Goal: Information Seeking & Learning: Get advice/opinions

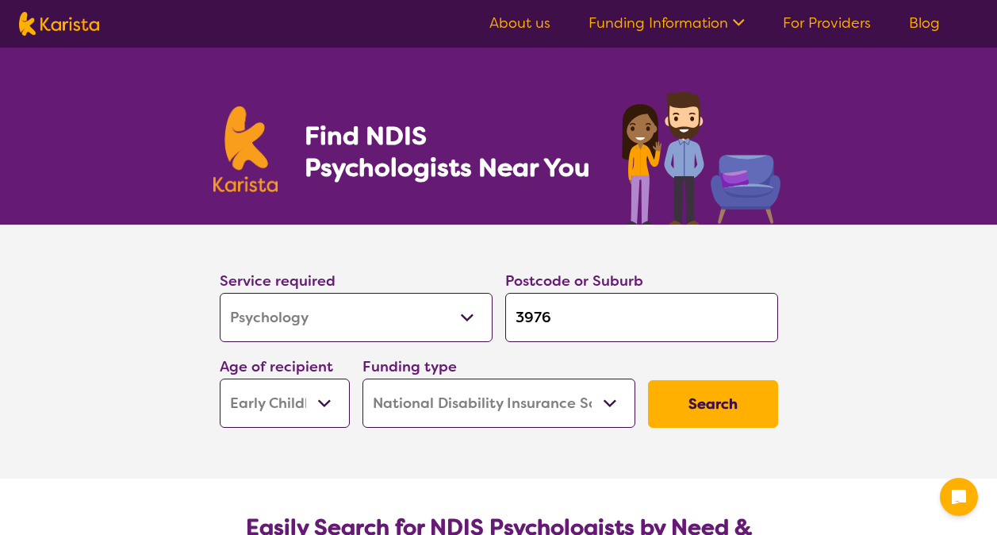
select select "Psychology"
select select "EC"
select select "NDIS"
select select "Psychology"
select select "EC"
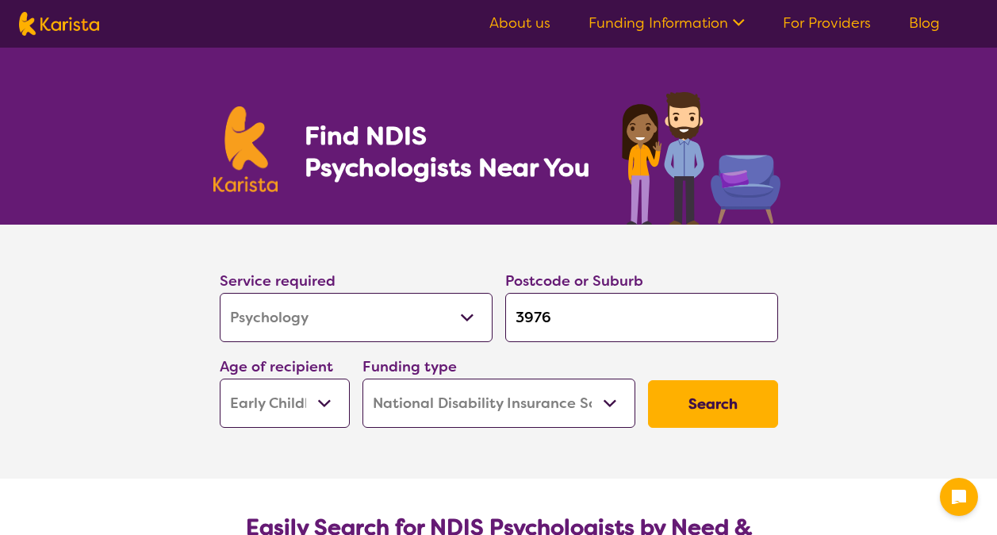
select select "NDIS"
click at [390, 403] on select "Home Care Package (HCP) National Disability Insurance Scheme (NDIS) I don't know" at bounding box center [498, 402] width 273 height 49
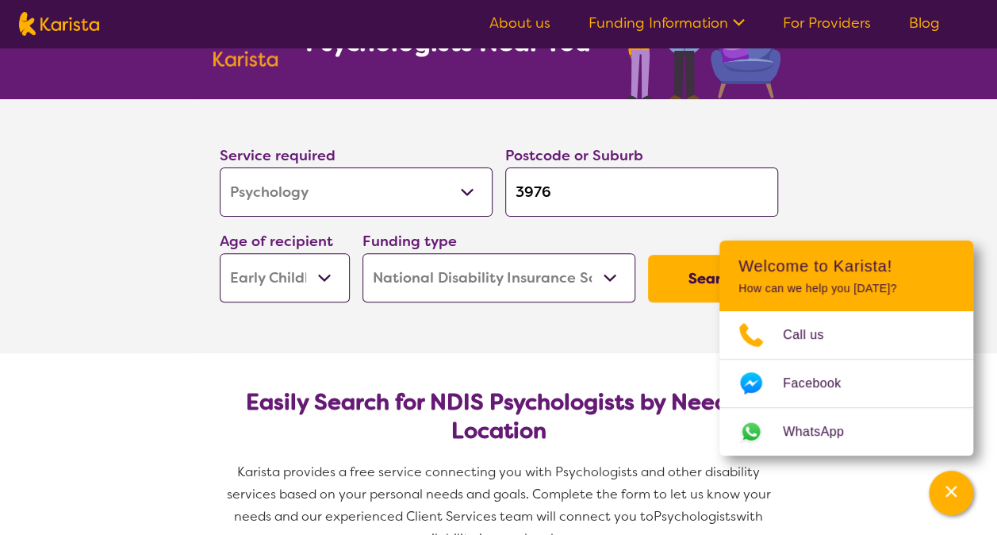
scroll to position [128, 0]
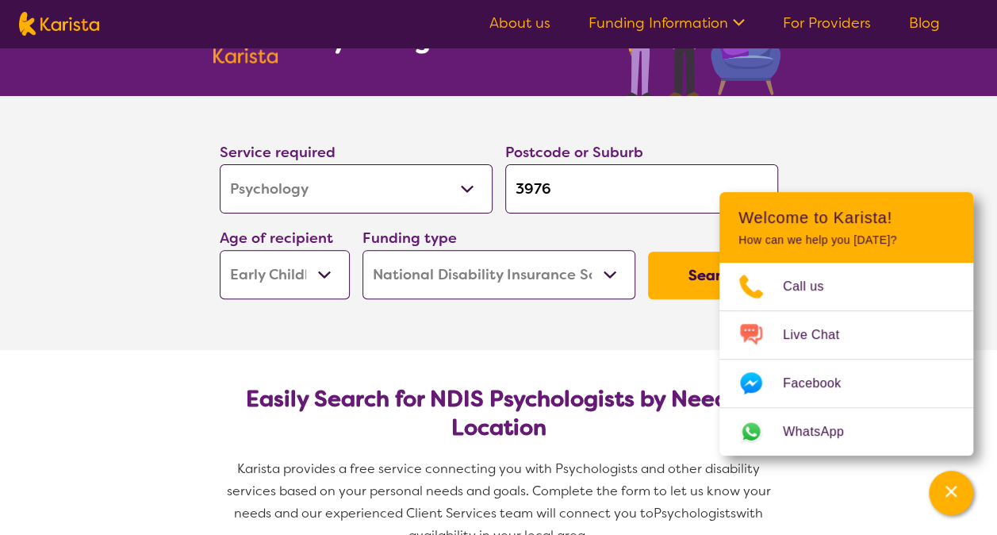
click at [374, 187] on select "Allied Health Assistant Assessment ([MEDICAL_DATA] or [MEDICAL_DATA]) Behaviour…" at bounding box center [356, 188] width 273 height 49
click at [117, 284] on section "Service required Allied Health Assistant Assessment ([MEDICAL_DATA] or [MEDICAL…" at bounding box center [498, 223] width 997 height 254
click at [695, 291] on button "Search" at bounding box center [713, 275] width 130 height 48
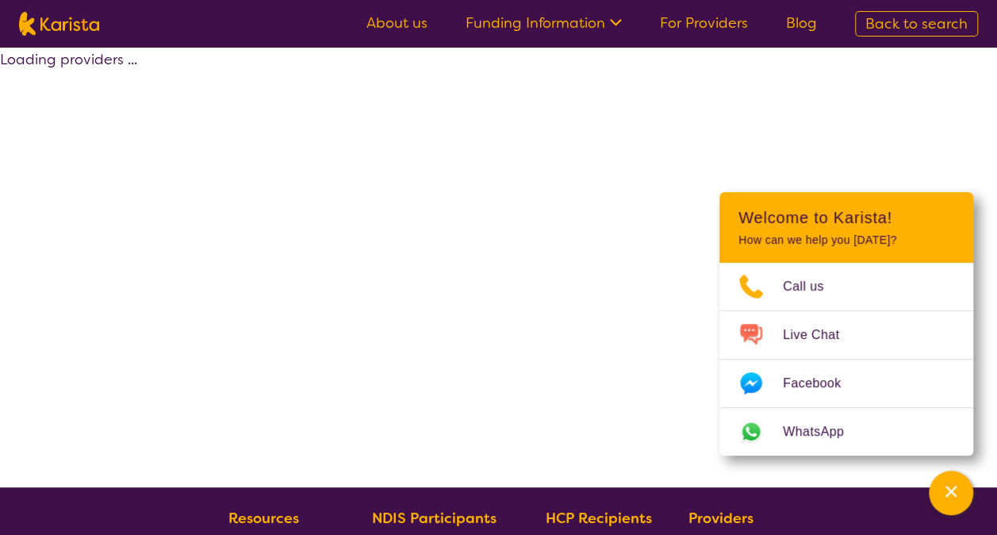
select select "by_score"
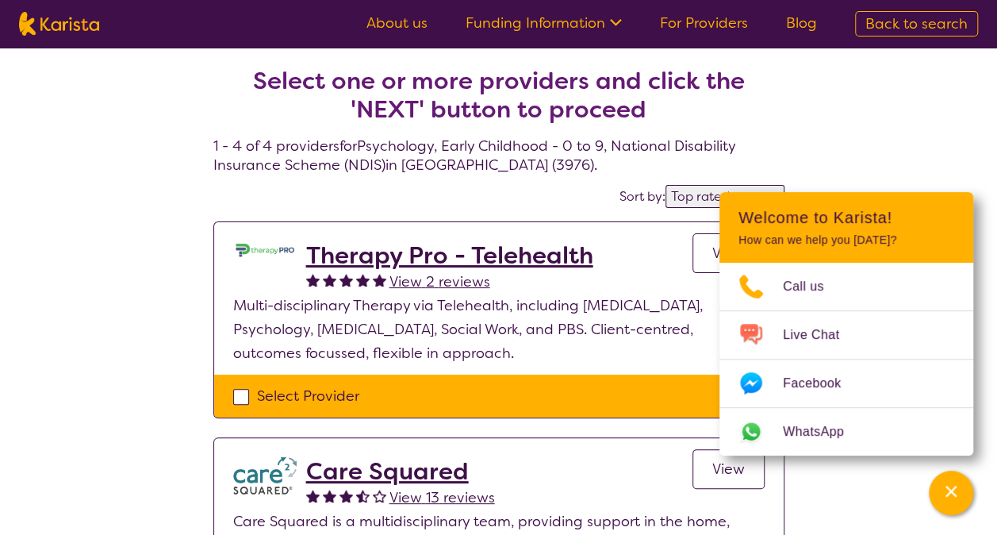
scroll to position [27, 0]
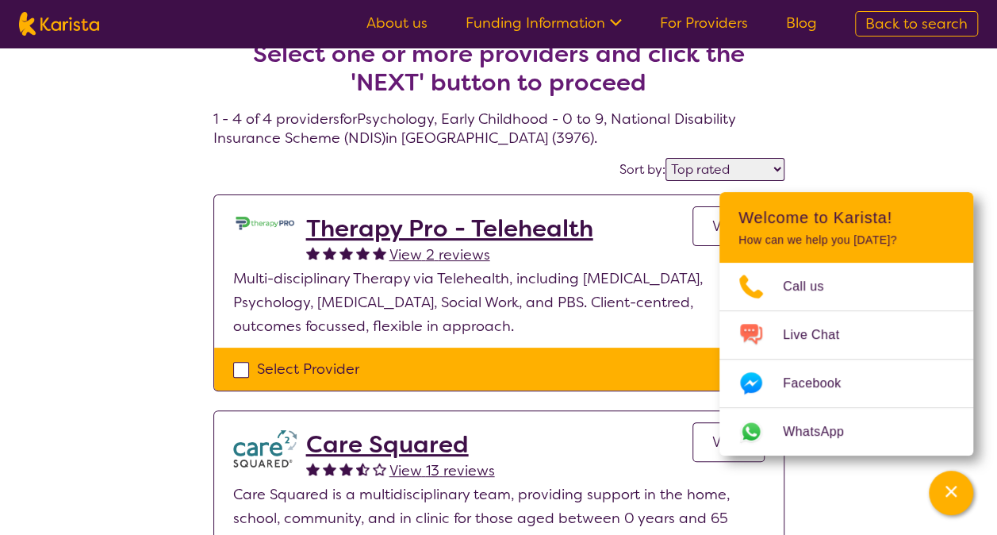
select select "Psychology"
select select "EC"
select select "NDIS"
select select "Psychology"
select select "EC"
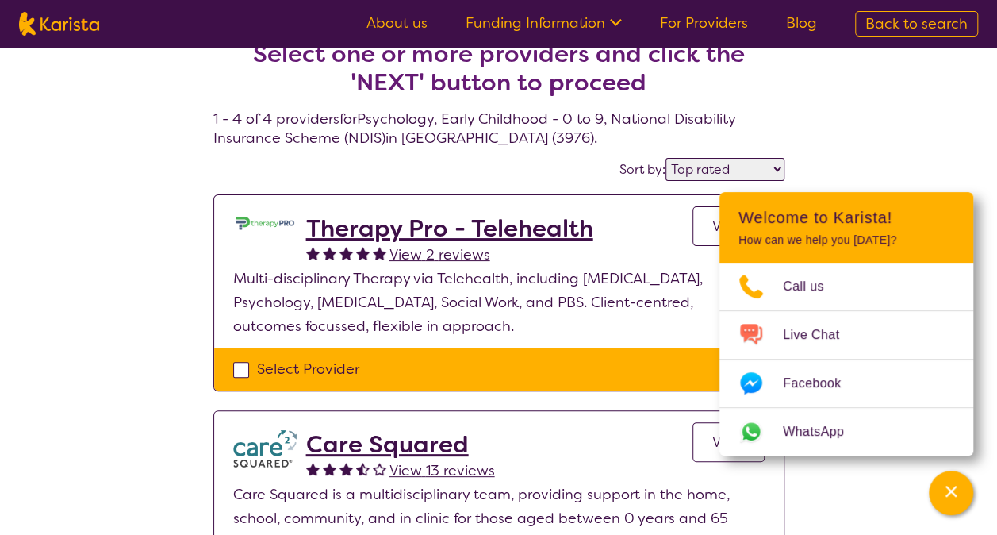
select select "NDIS"
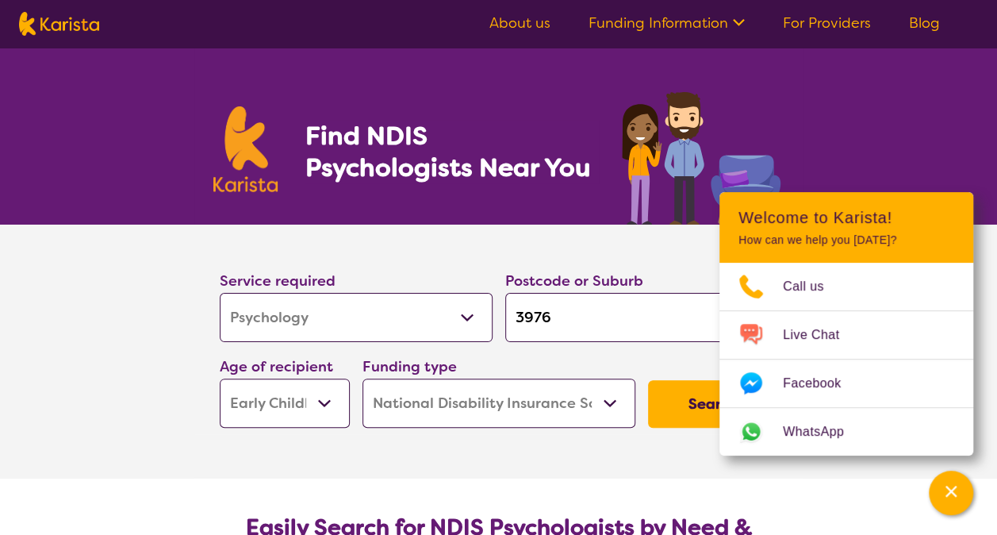
click at [558, 317] on input "3976" at bounding box center [641, 317] width 273 height 49
type input "397"
type input "39"
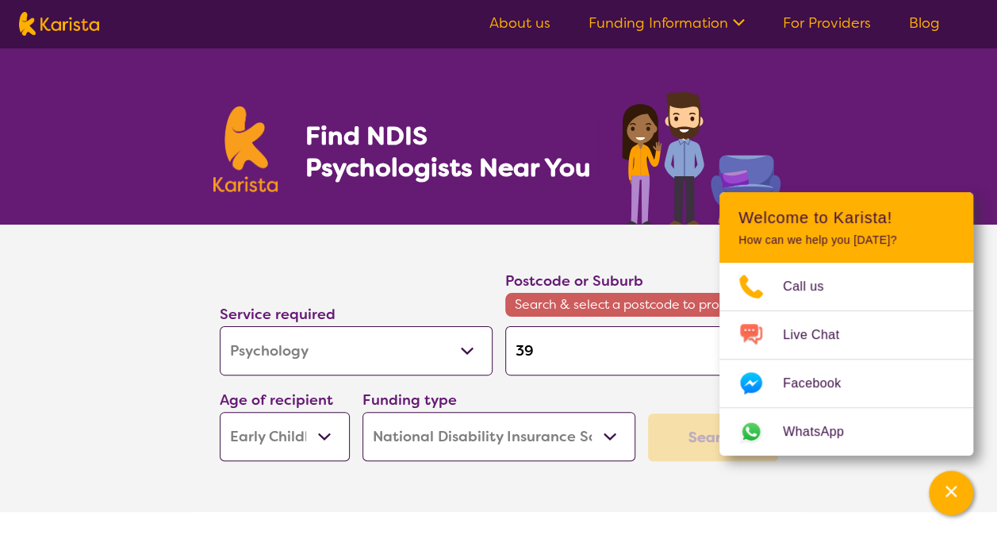
type input "3"
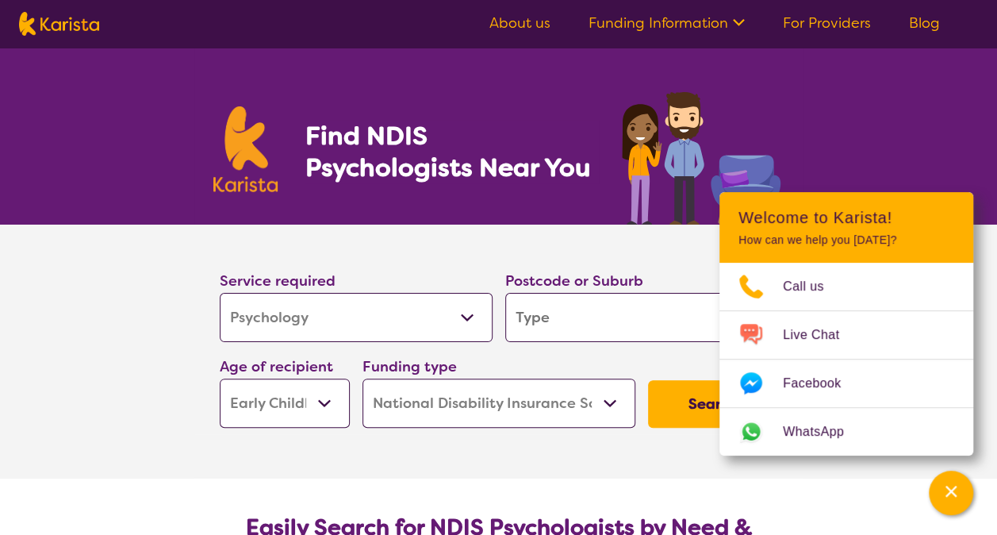
type input "h"
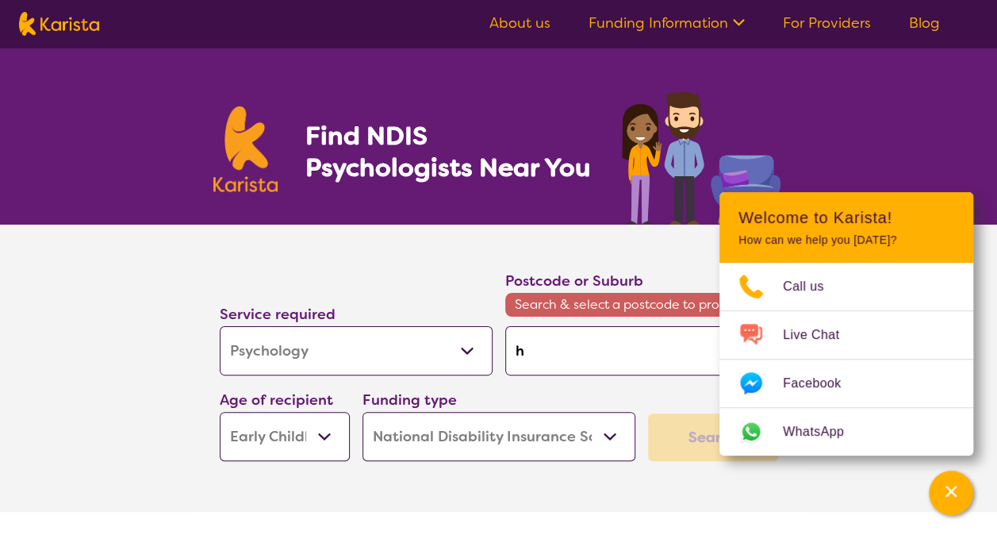
type input "ha"
type input "ham"
type input "hamp"
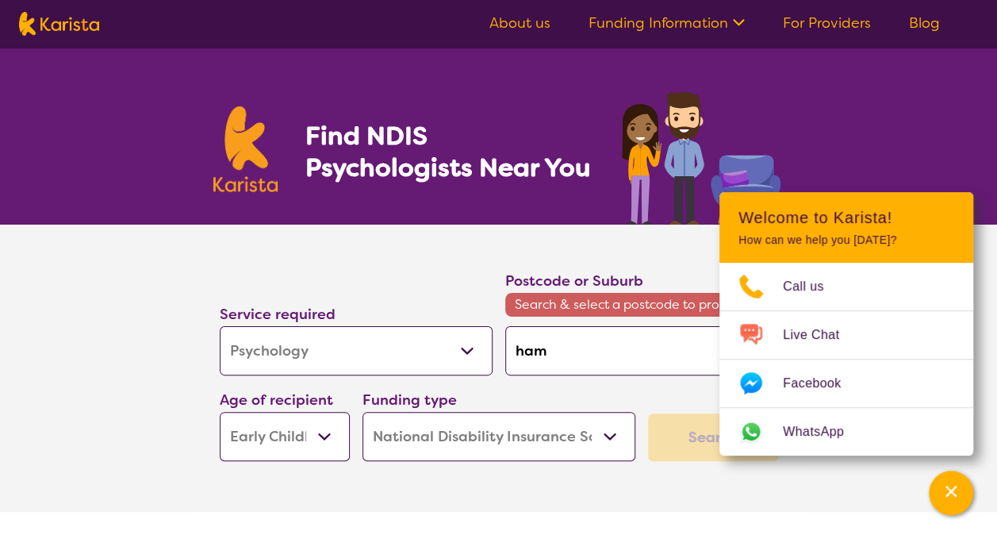
type input "hamp"
type input "hampt"
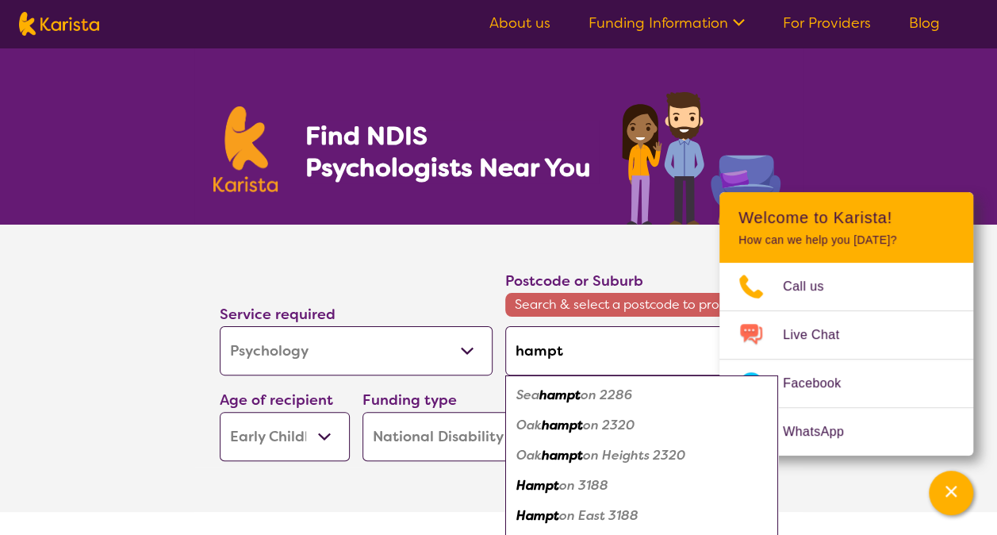
type input "hampto"
type input "hampton"
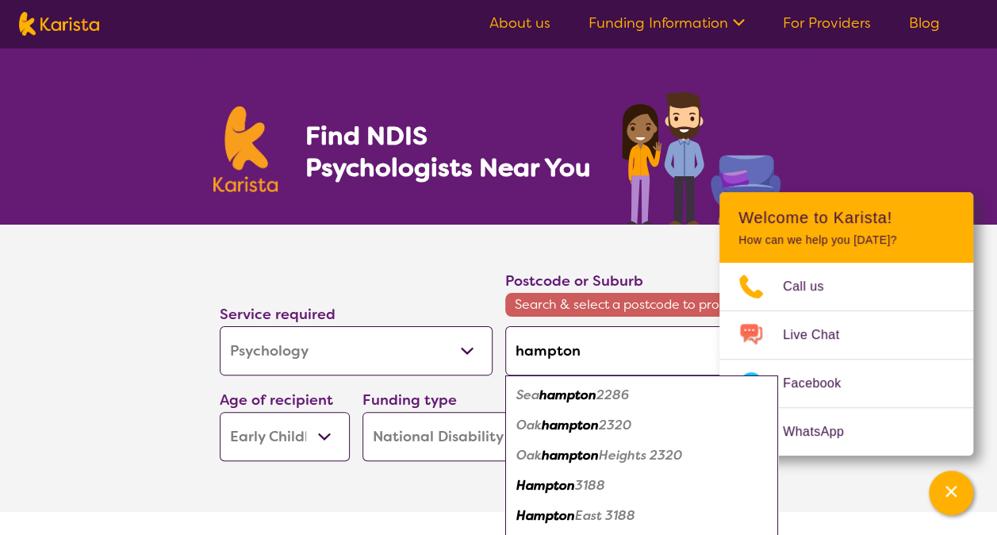
type input "hampton"
type input "hampton p"
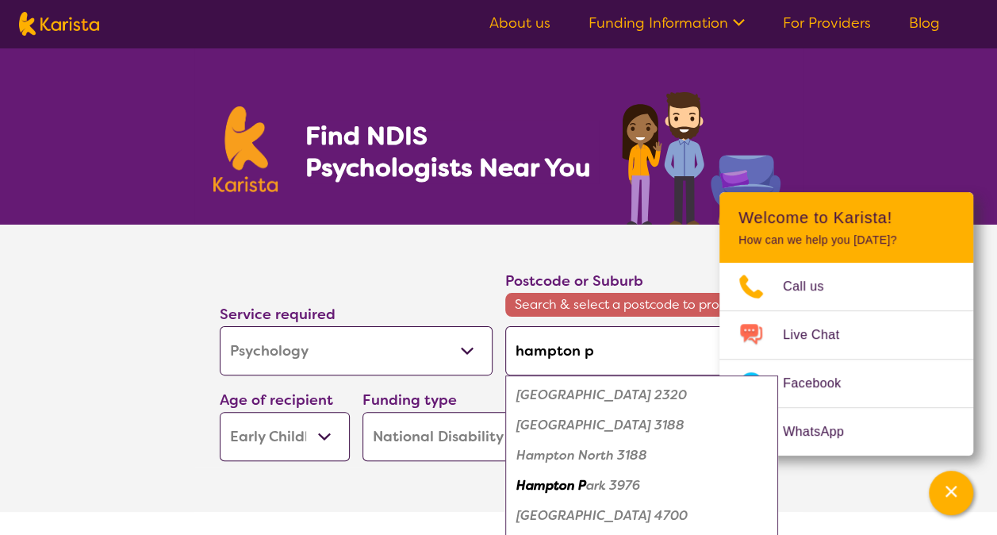
type input "hampton pa"
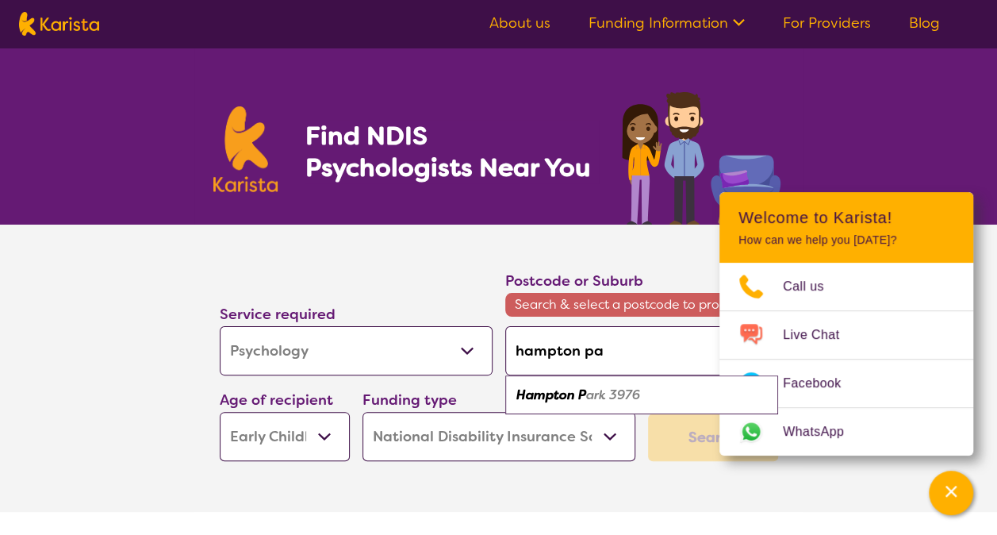
type input "hampton par"
type input "[GEOGRAPHIC_DATA]"
click at [576, 389] on em "[GEOGRAPHIC_DATA]" at bounding box center [583, 394] width 135 height 17
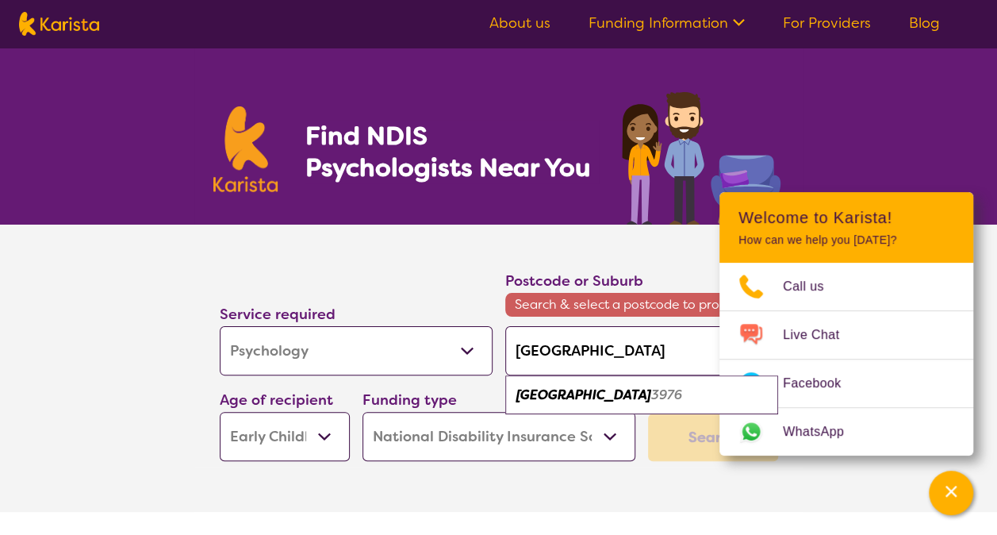
type input "3976"
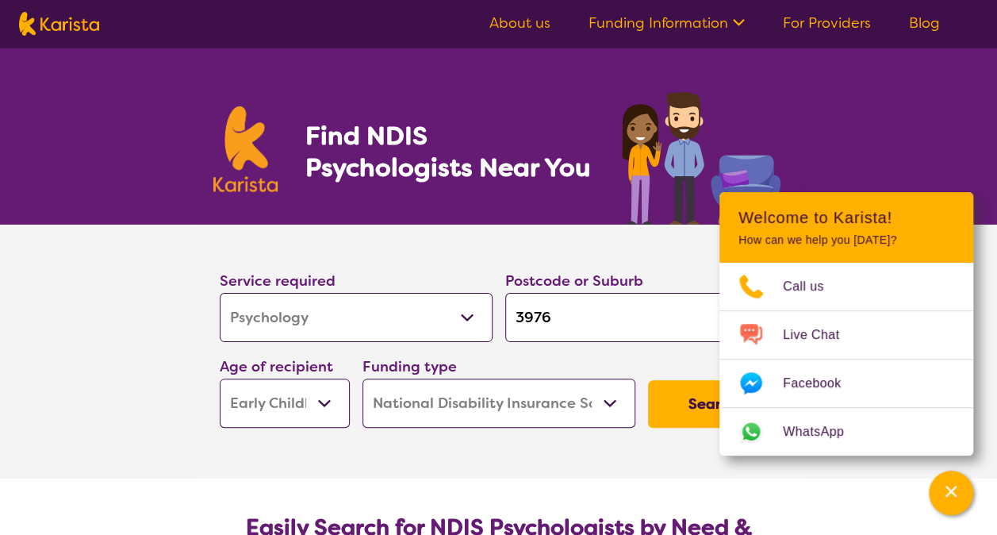
click at [664, 408] on button "Search" at bounding box center [713, 404] width 130 height 48
select select "by_score"
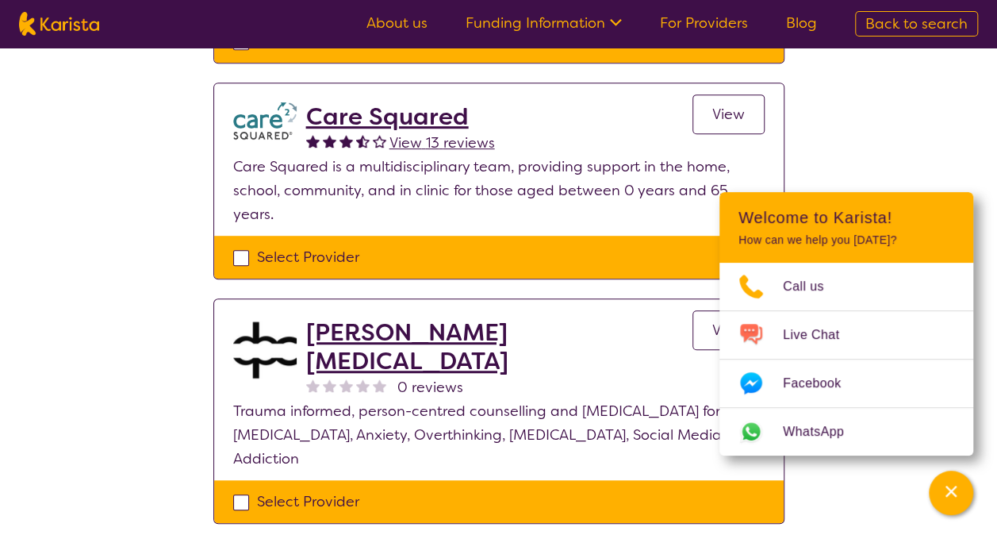
scroll to position [354, 0]
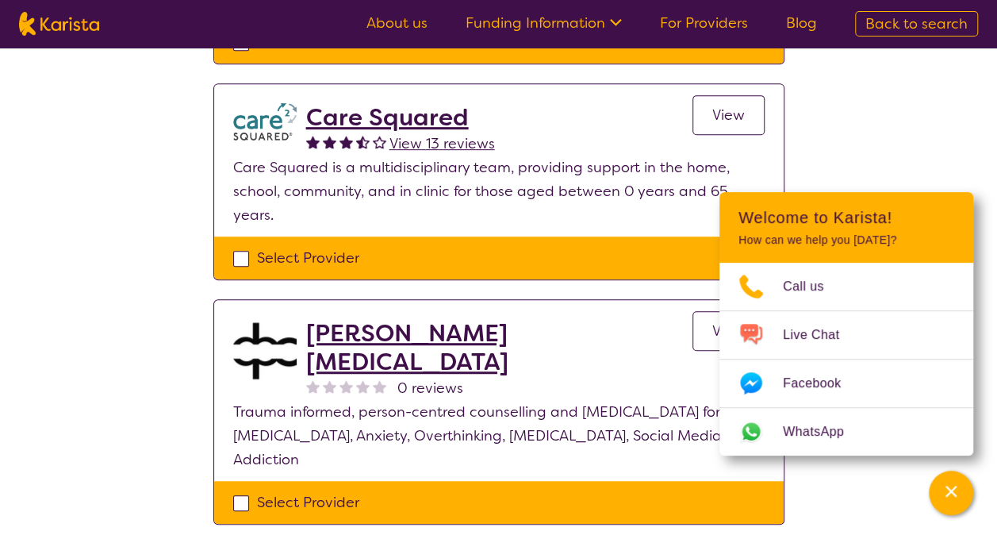
click at [709, 113] on link "View" at bounding box center [728, 115] width 72 height 40
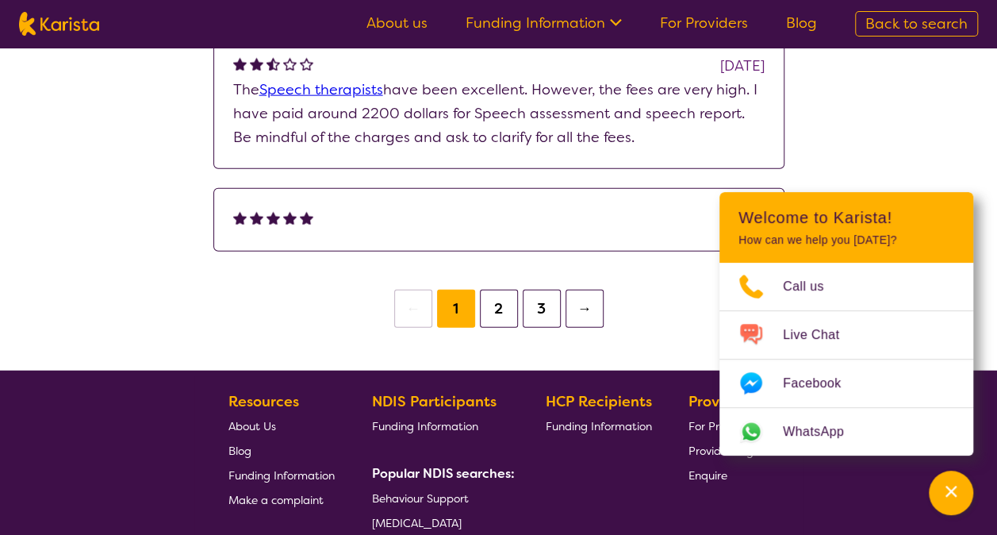
scroll to position [1800, 0]
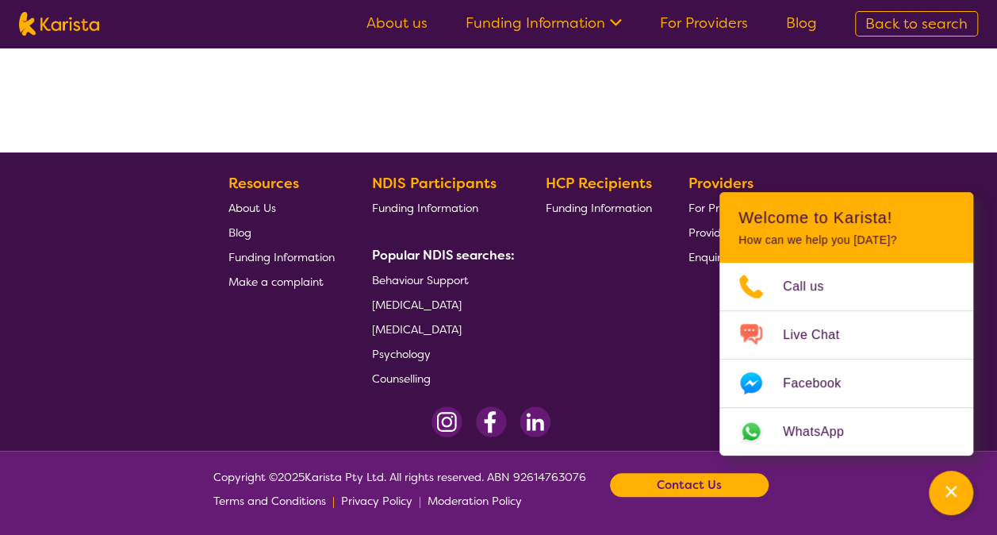
select select "by_score"
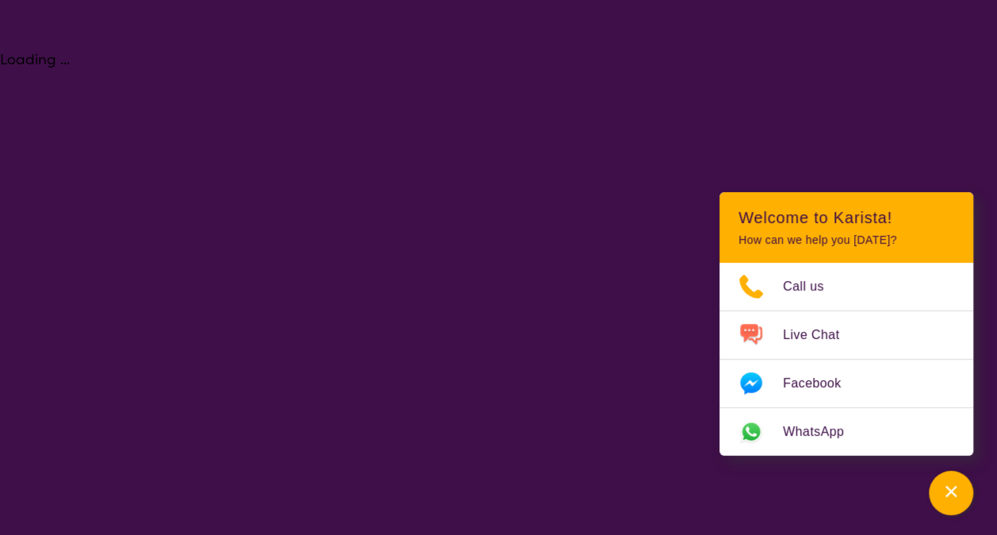
select select "Psychology"
select select "EC"
select select "NDIS"
select select "Psychology"
select select "EC"
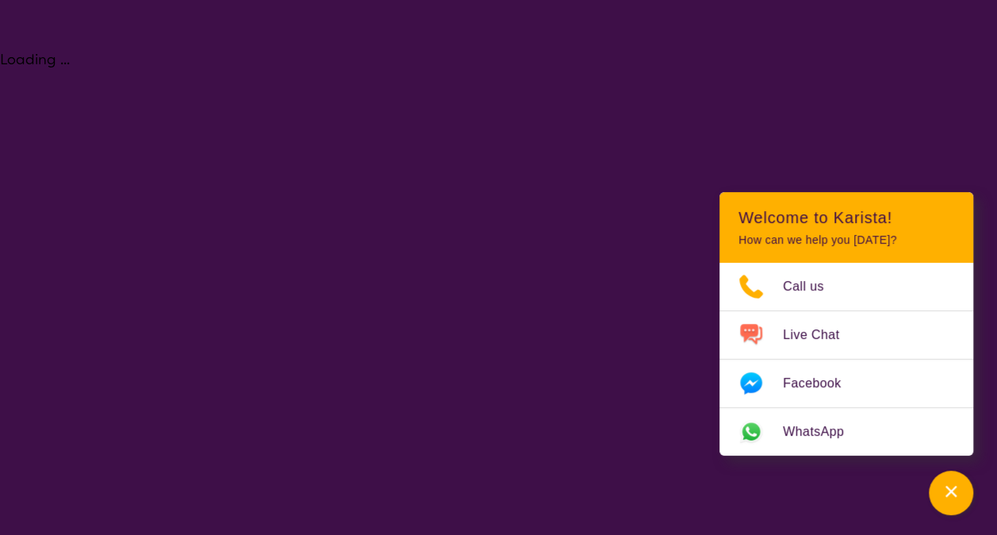
select select "NDIS"
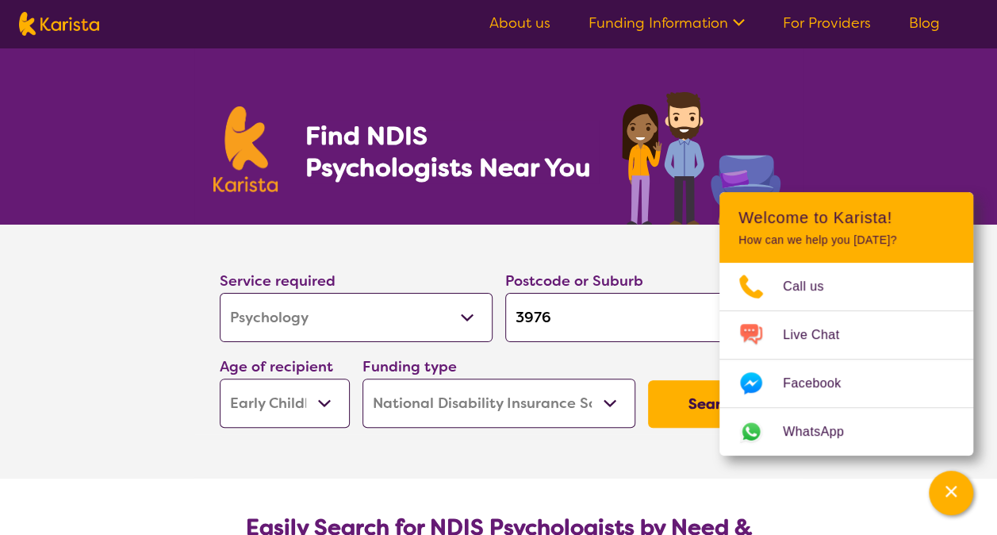
click at [562, 319] on input "3976" at bounding box center [641, 317] width 273 height 49
type input "397"
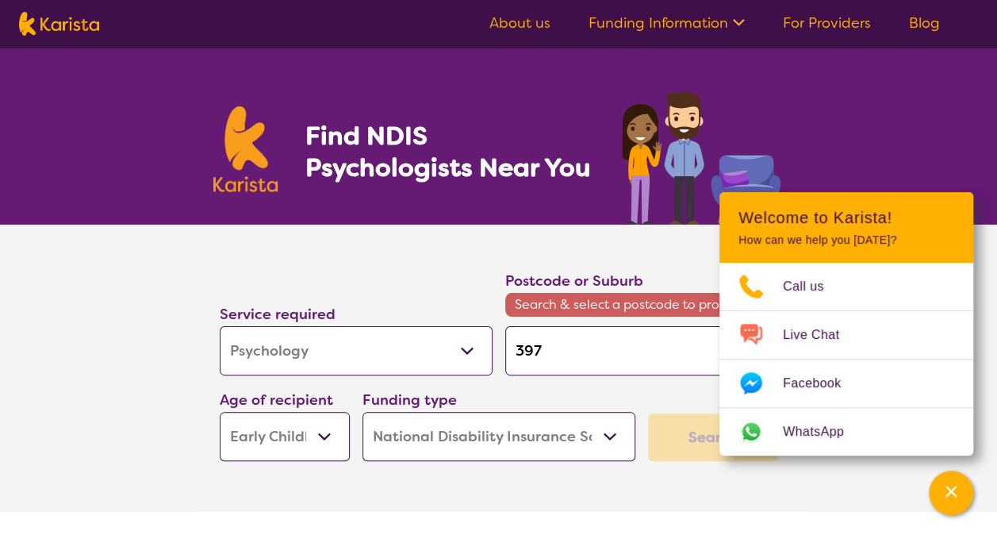
type input "39"
type input "3"
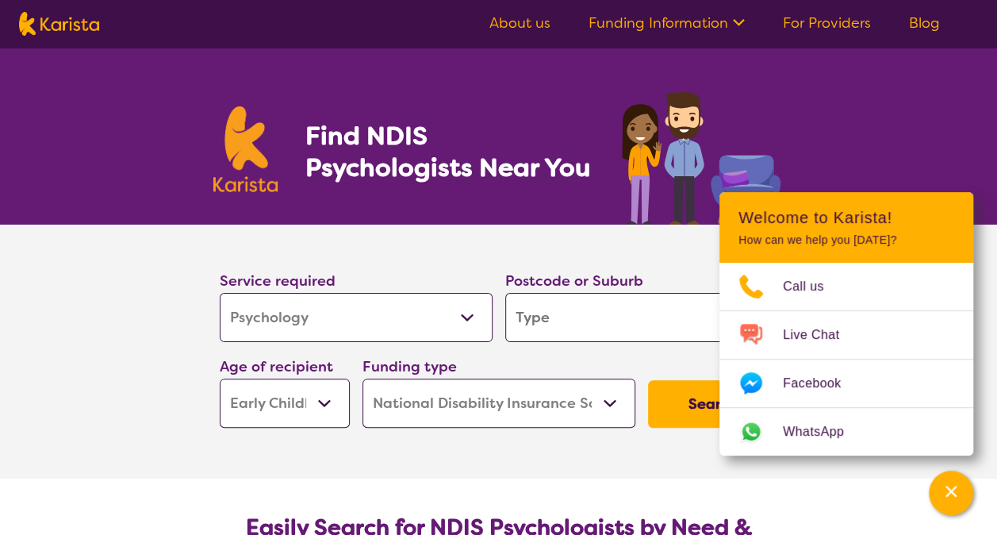
type input "b"
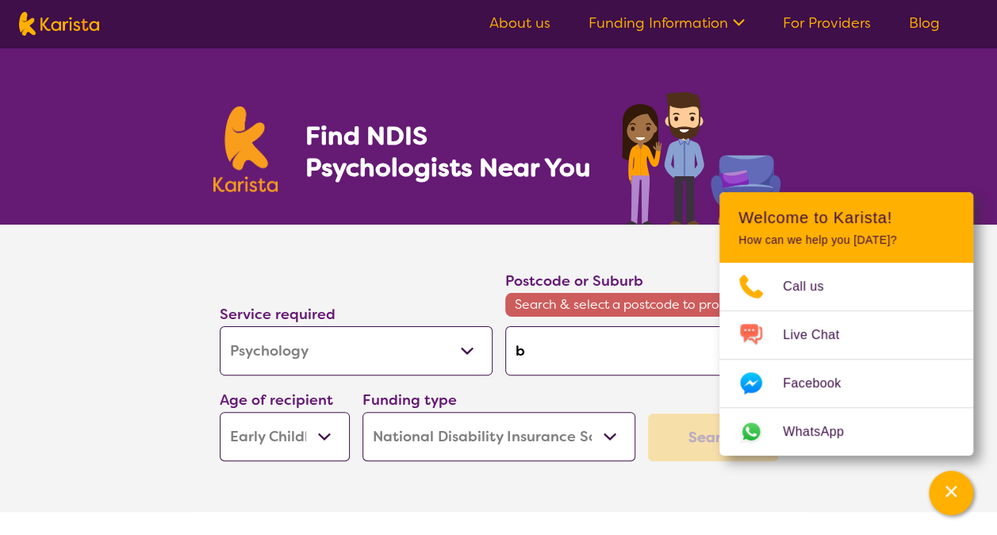
type input "be"
type input "b"
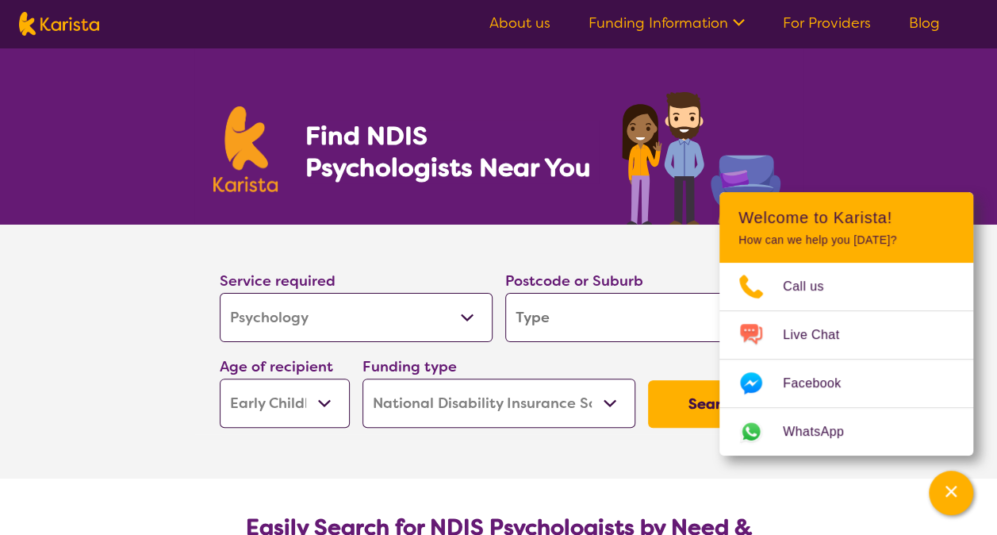
type input "n"
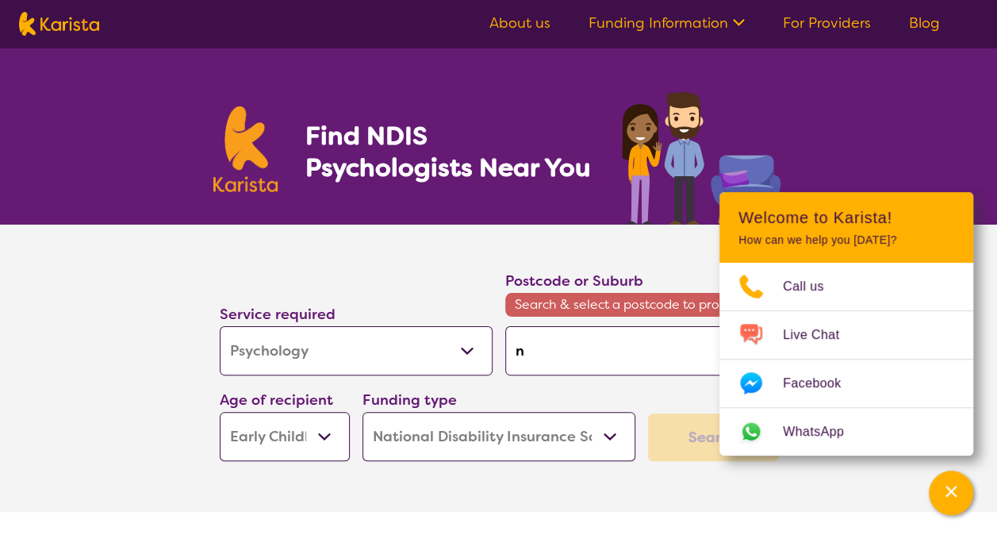
type input "na"
type input "nar"
type input "narr"
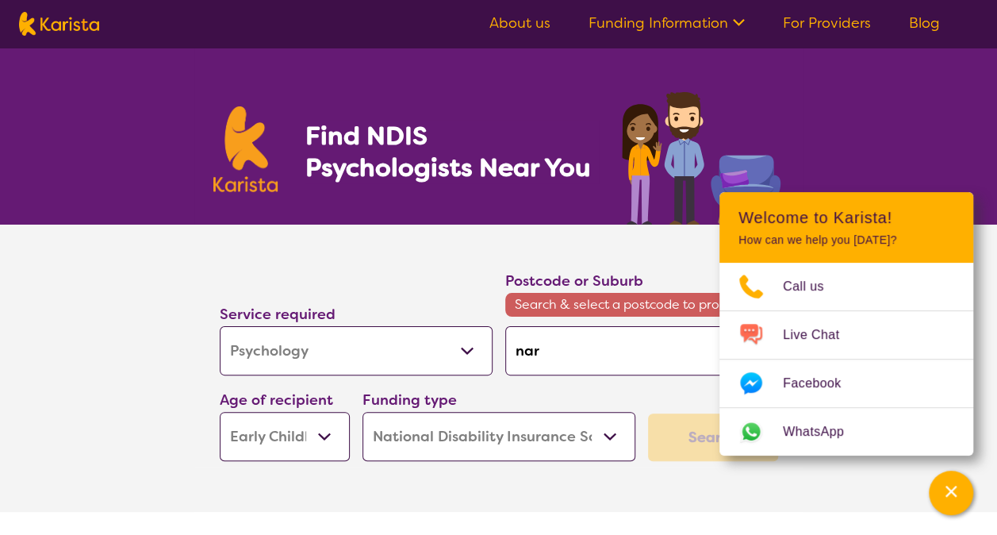
type input "narr"
type input "narre"
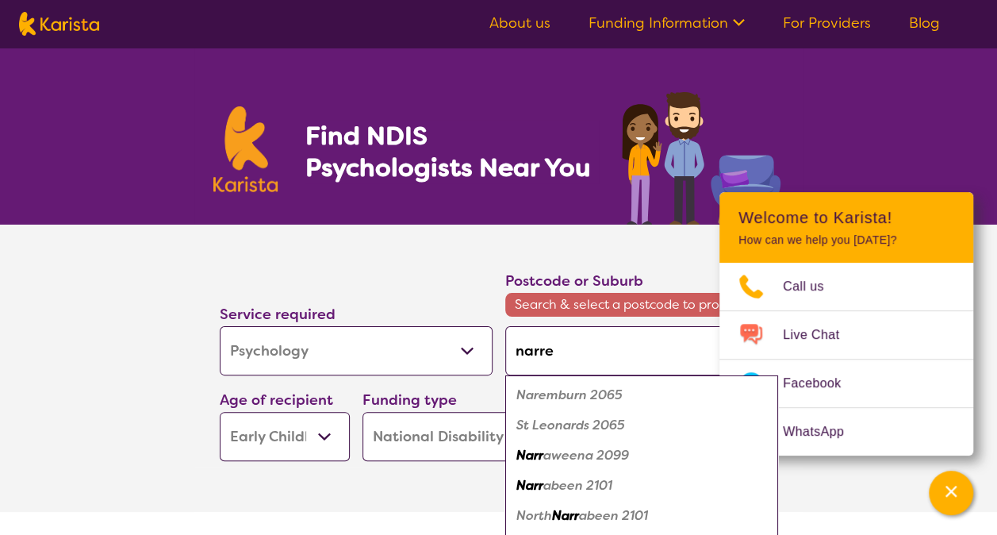
type input "narre"
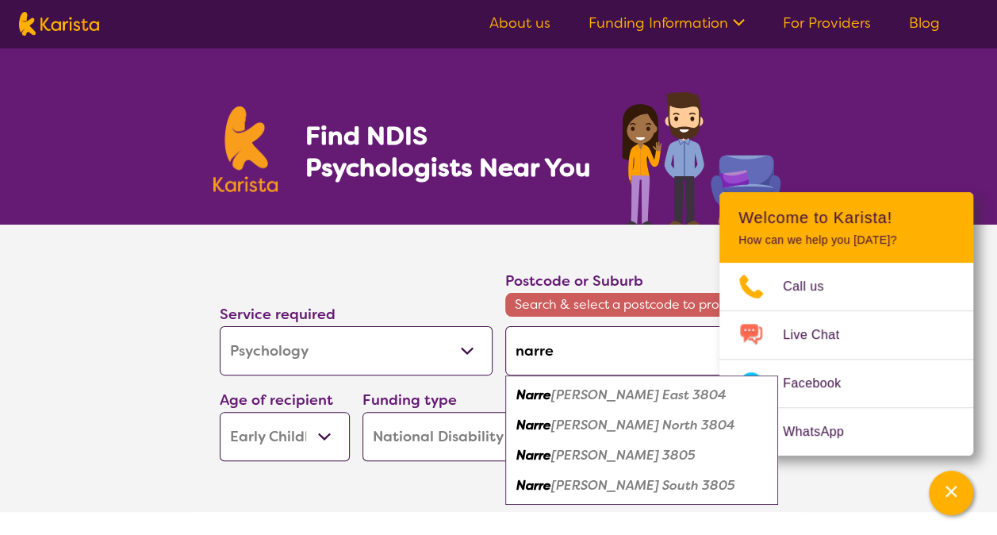
type input "narre w"
type input "narre wa"
type input "narre war"
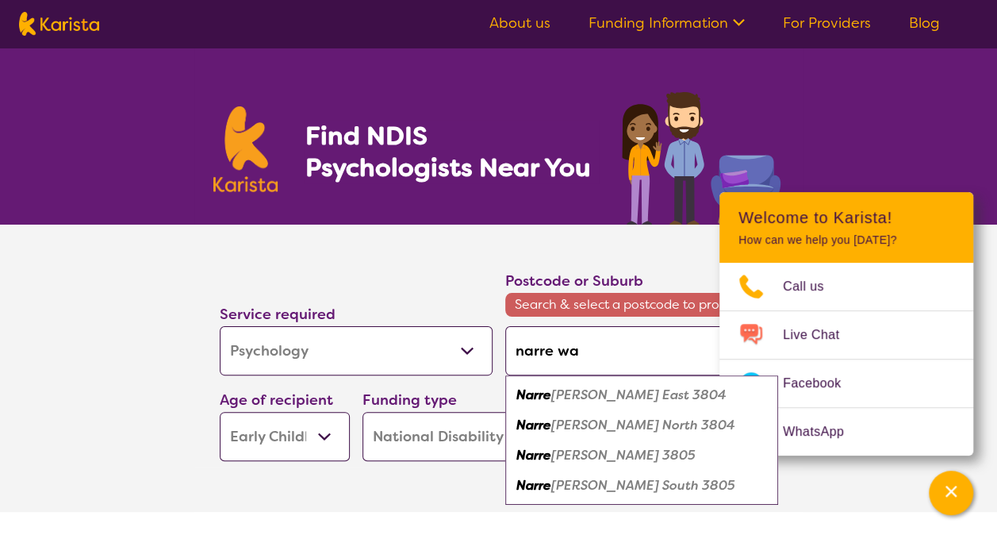
type input "narre war"
type input "narre warr"
type input "narre warre"
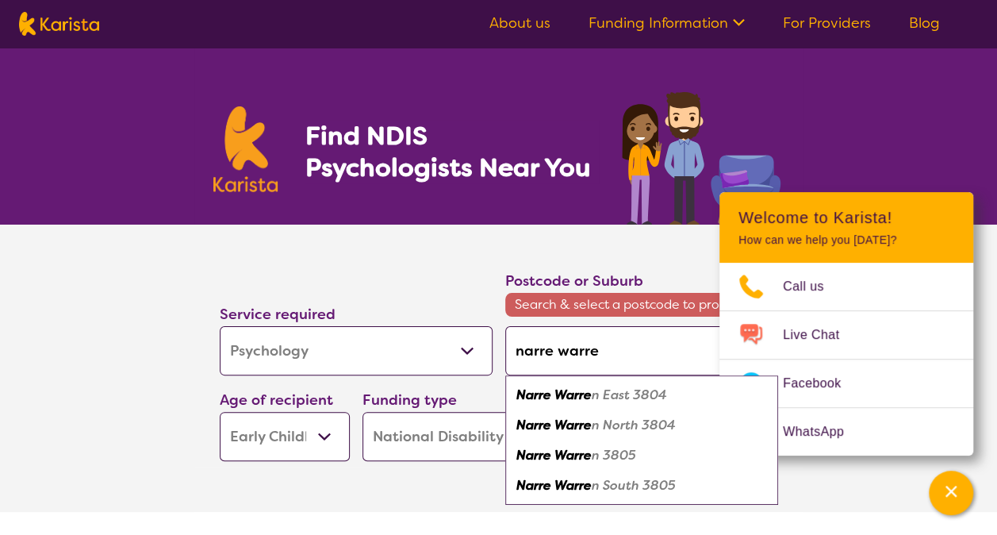
click at [581, 454] on em "Narre Warre" at bounding box center [553, 455] width 75 height 17
type input "3805"
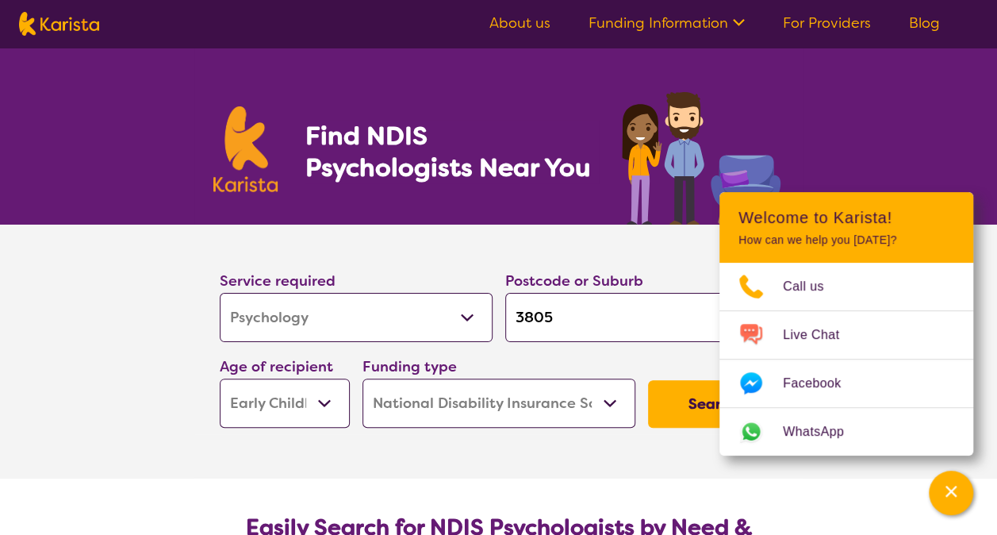
click at [692, 406] on button "Search" at bounding box center [713, 404] width 130 height 48
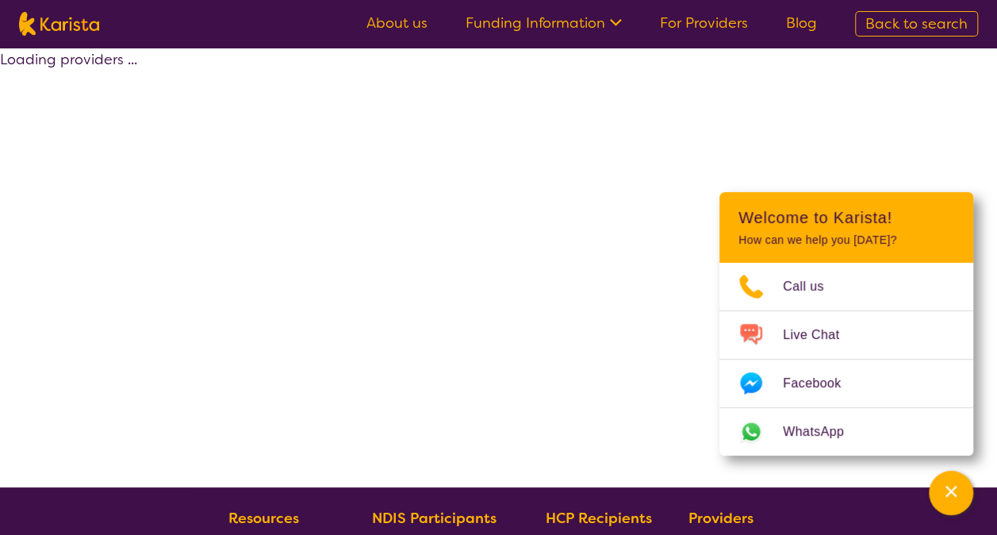
select select "by_score"
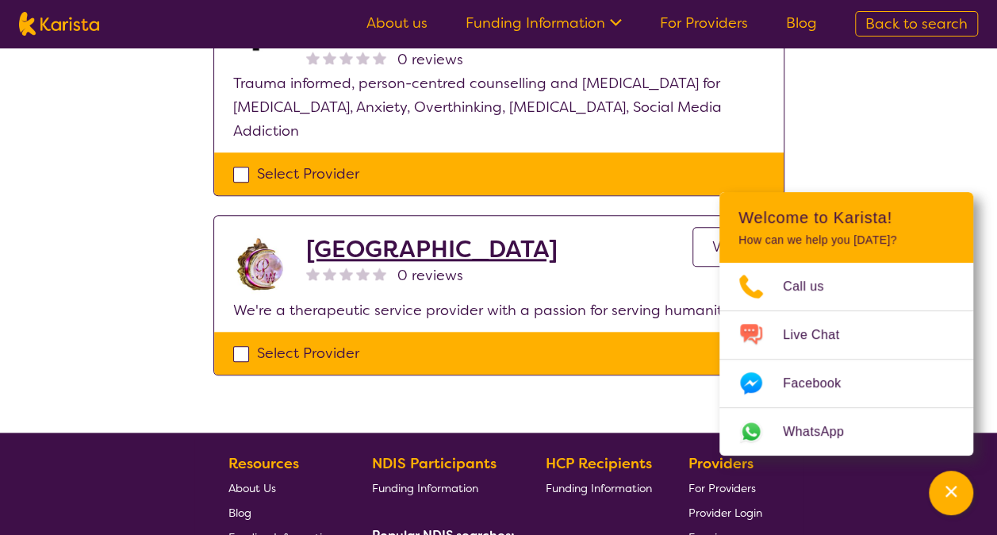
scroll to position [687, 0]
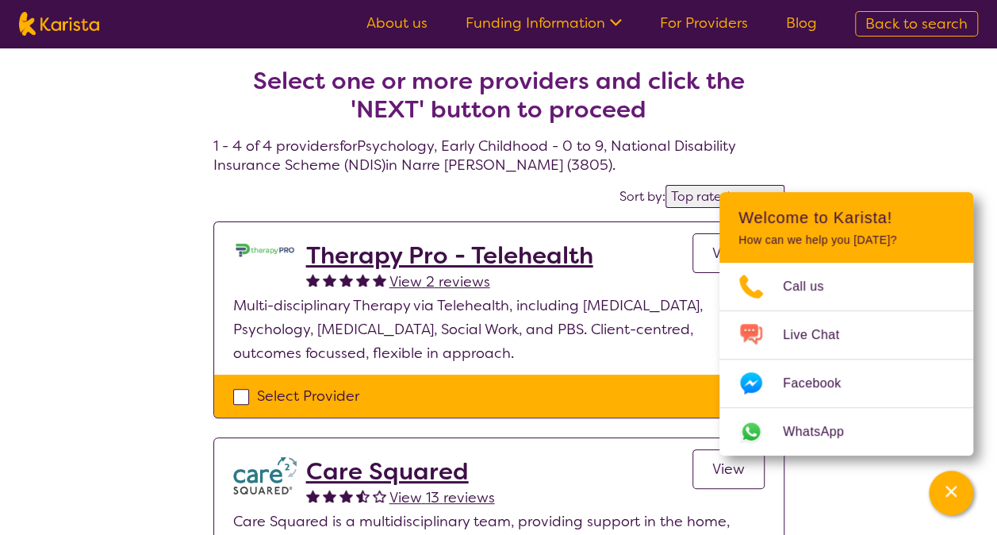
select select "Psychology"
select select "EC"
select select "NDIS"
select select "Psychology"
select select "EC"
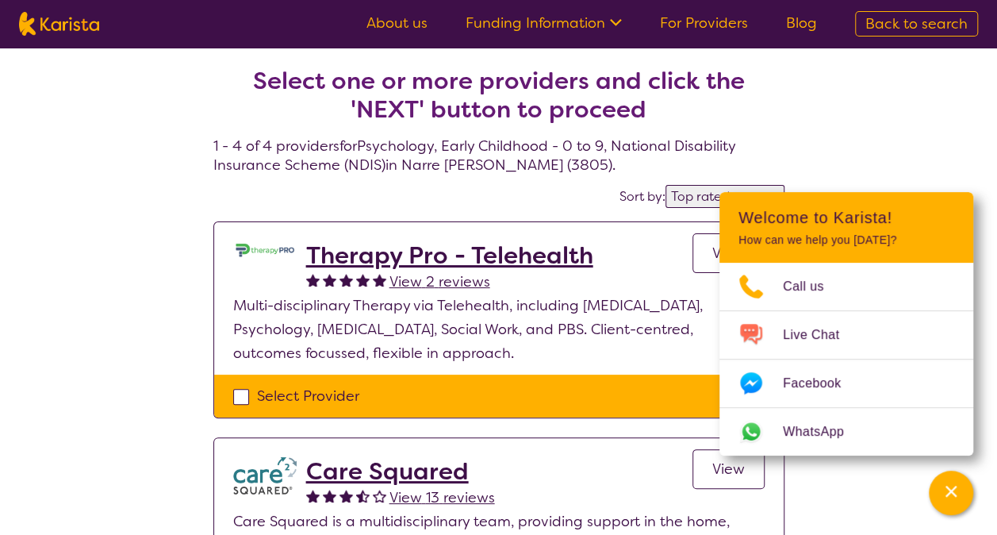
select select "NDIS"
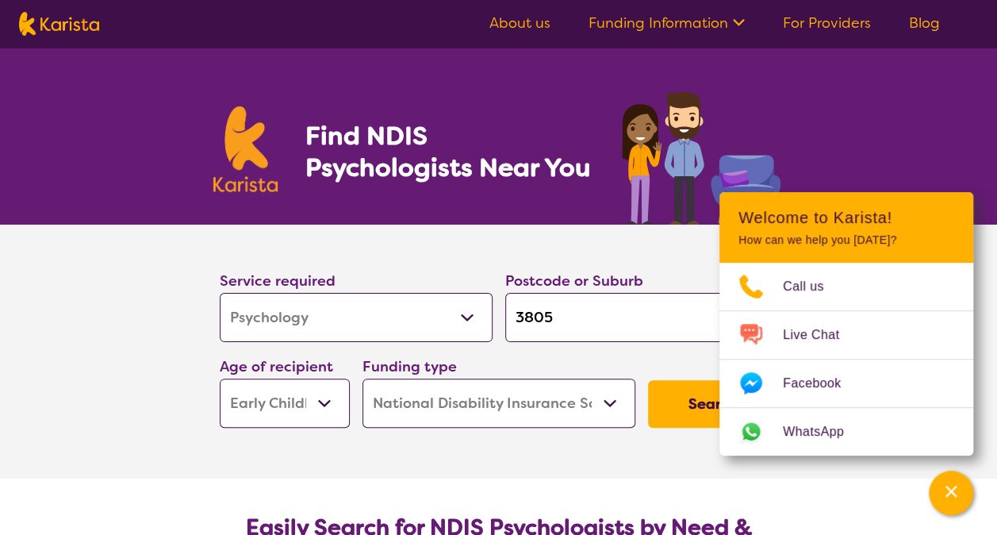
click at [582, 324] on input "3805" at bounding box center [641, 317] width 273 height 49
type input "380"
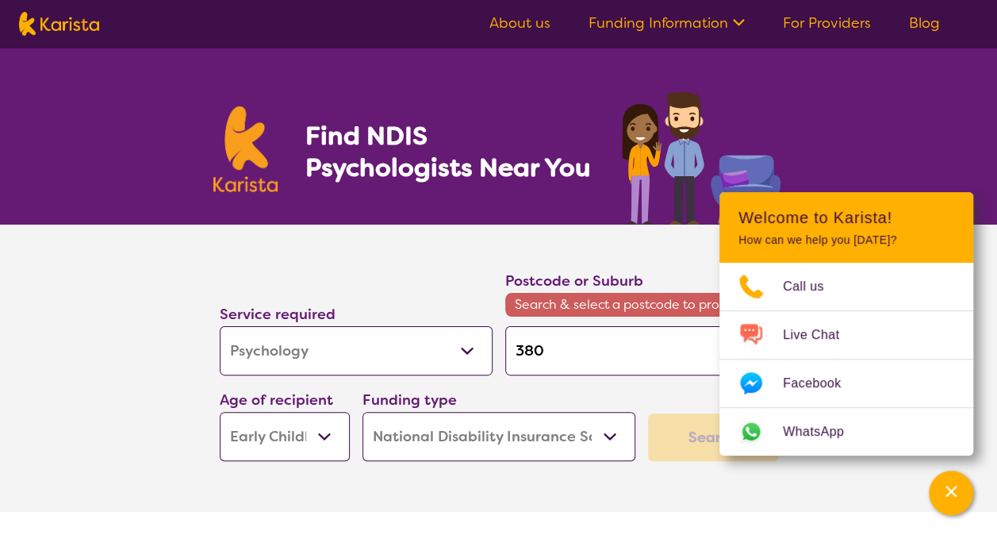
type input "38"
type input "3"
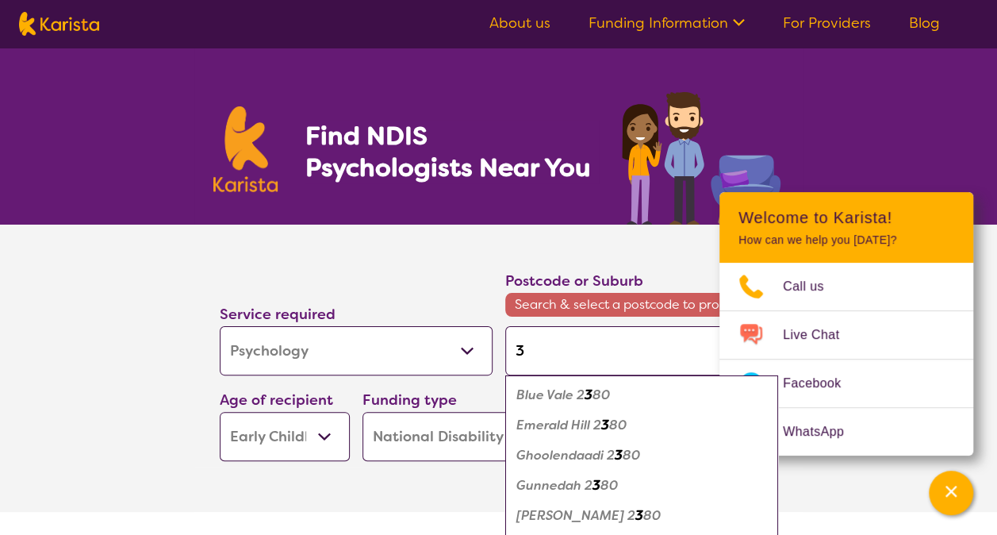
type input "31"
type input "314"
type input "3149"
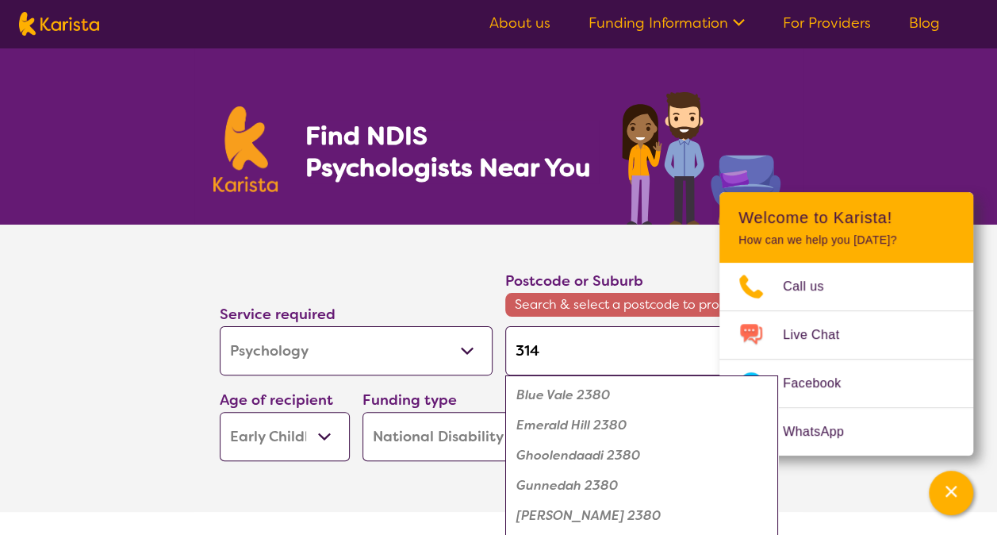
type input "3149"
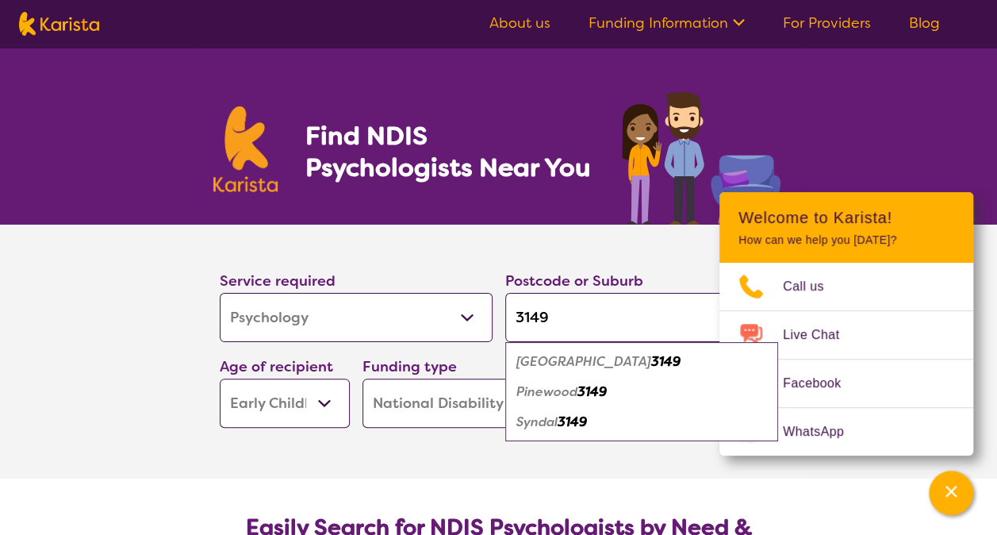
type input "3149"
click at [587, 359] on em "[GEOGRAPHIC_DATA]" at bounding box center [583, 361] width 135 height 17
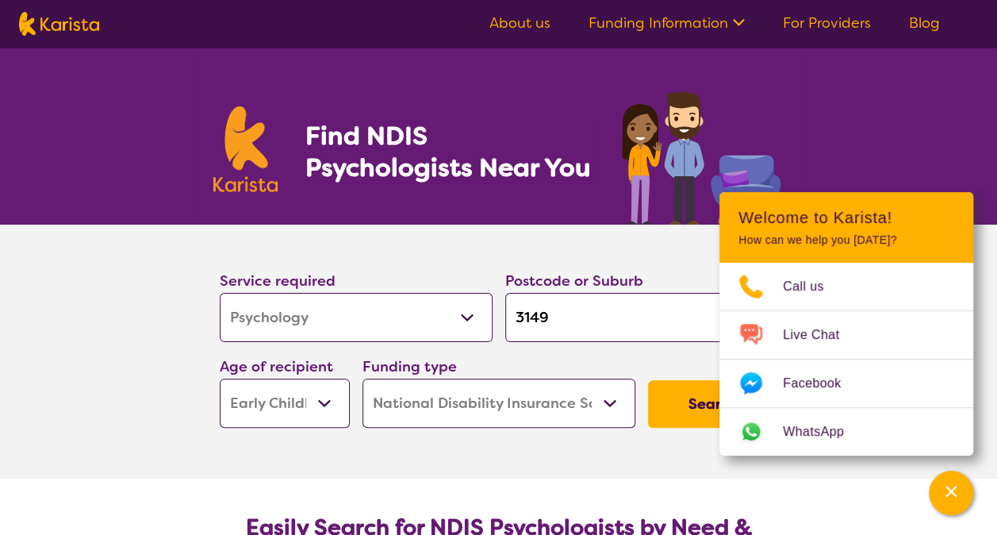
click at [688, 404] on button "Search" at bounding box center [713, 404] width 130 height 48
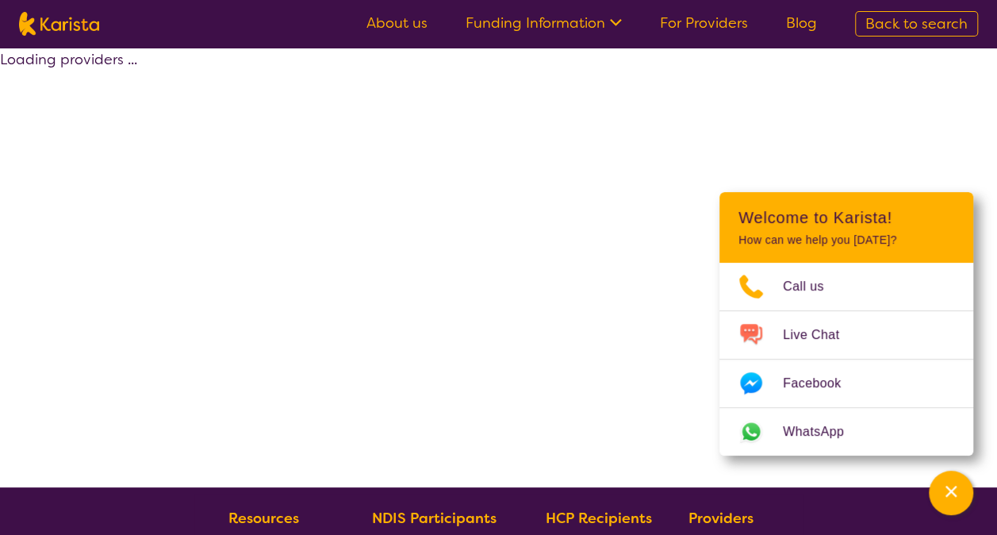
select select "by_score"
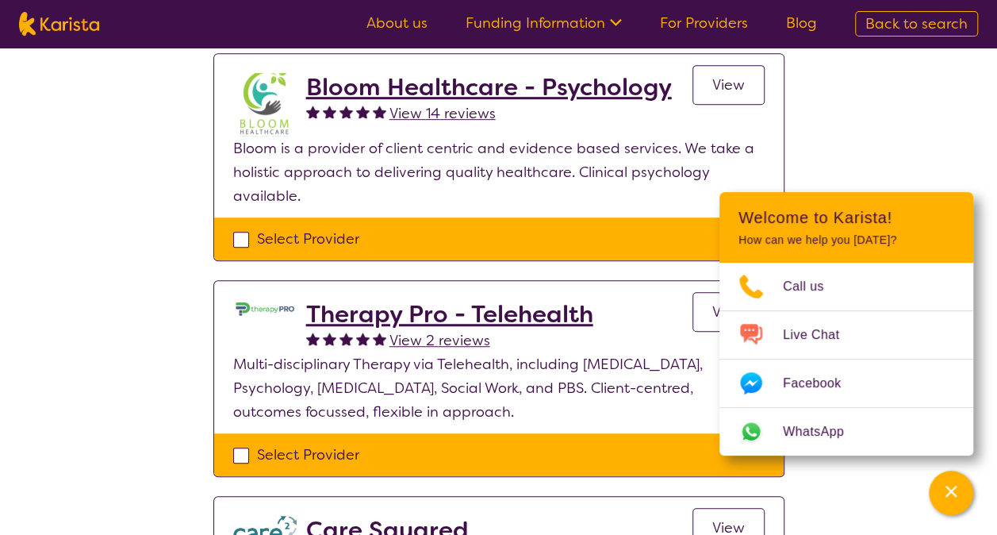
scroll to position [385, 0]
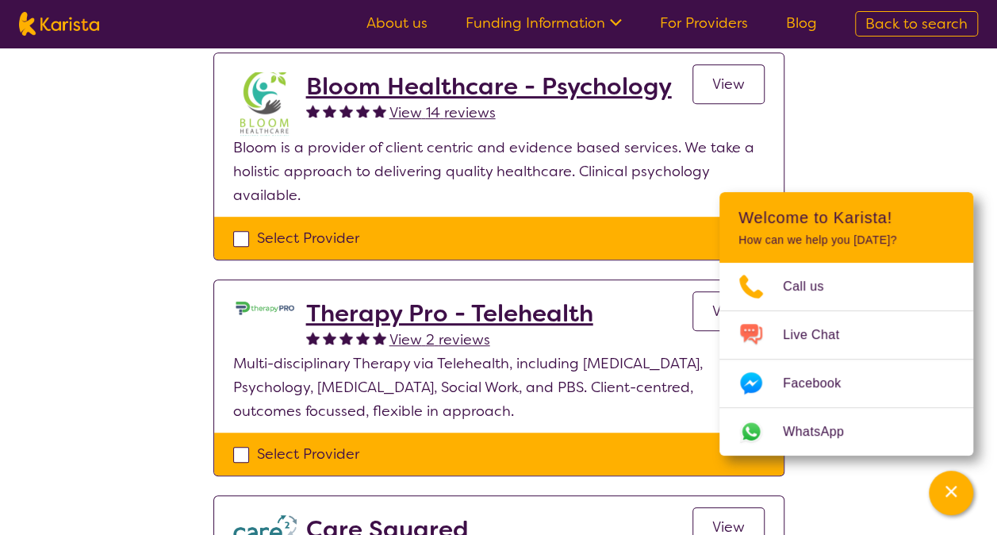
click at [709, 87] on link "View" at bounding box center [728, 84] width 72 height 40
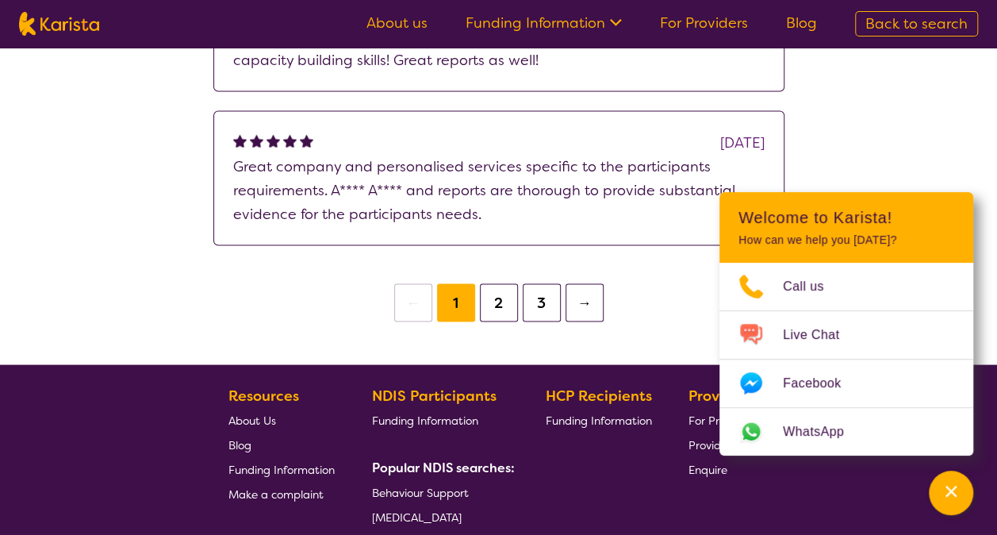
scroll to position [1448, 0]
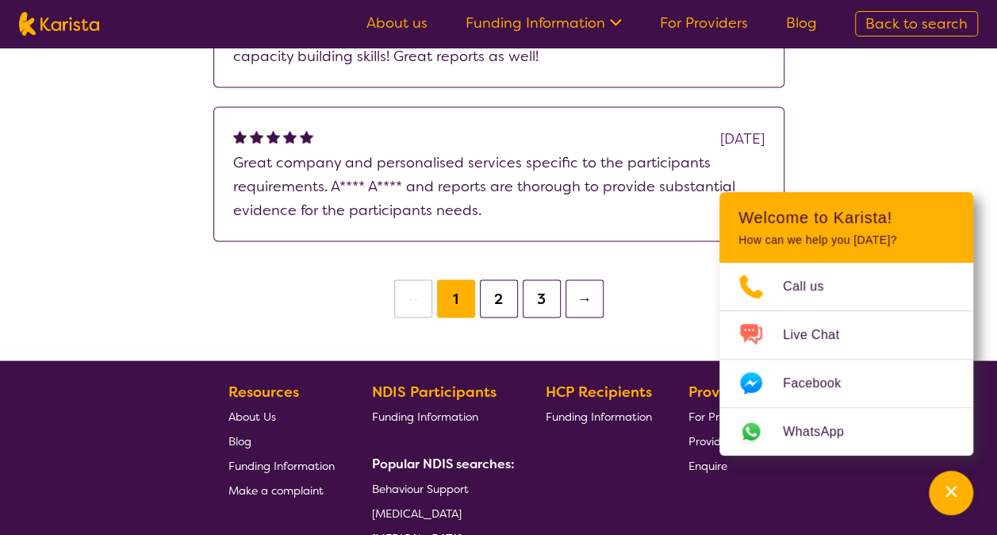
click at [504, 279] on button "2" at bounding box center [499, 298] width 38 height 38
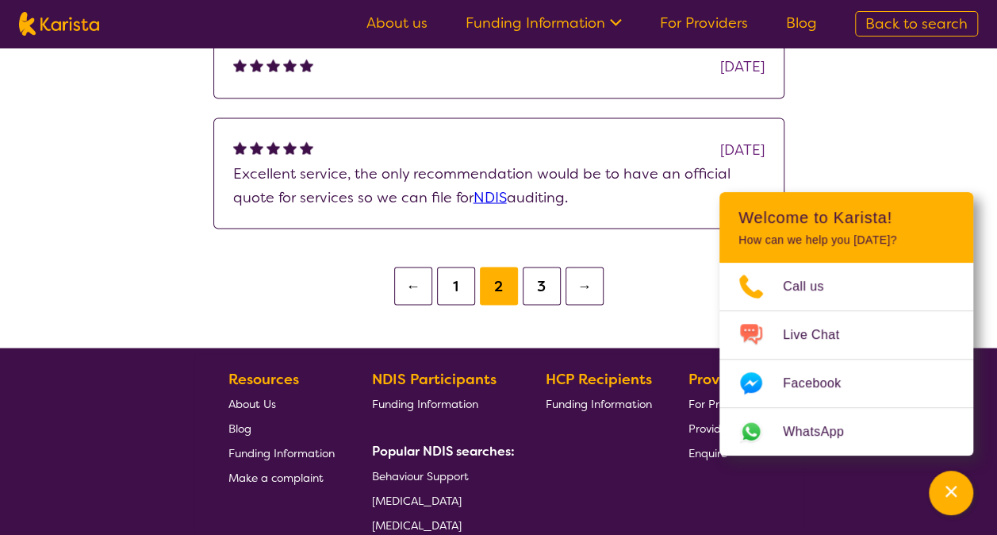
scroll to position [1351, 0]
